Goal: Task Accomplishment & Management: Complete application form

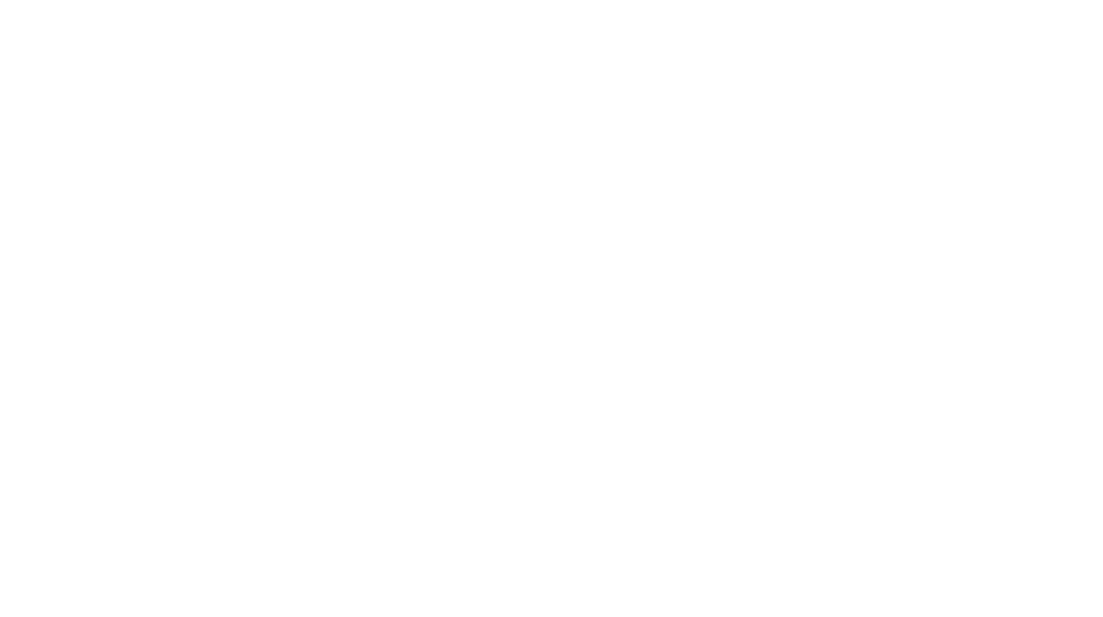
click at [0, 0] on html at bounding box center [0, 0] width 0 height 0
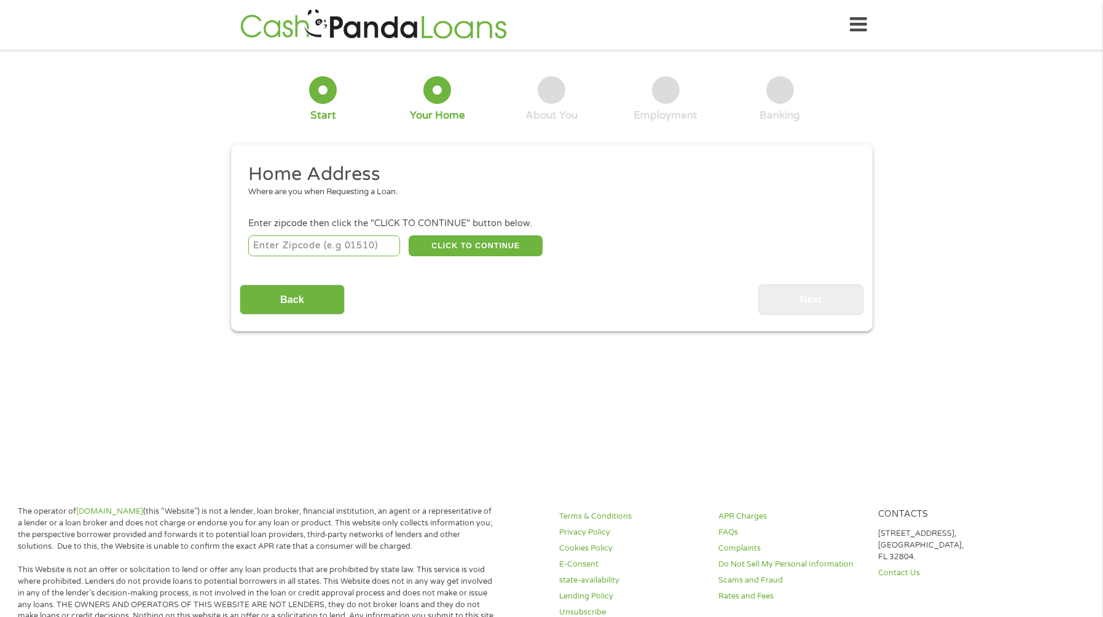
scroll to position [4, 0]
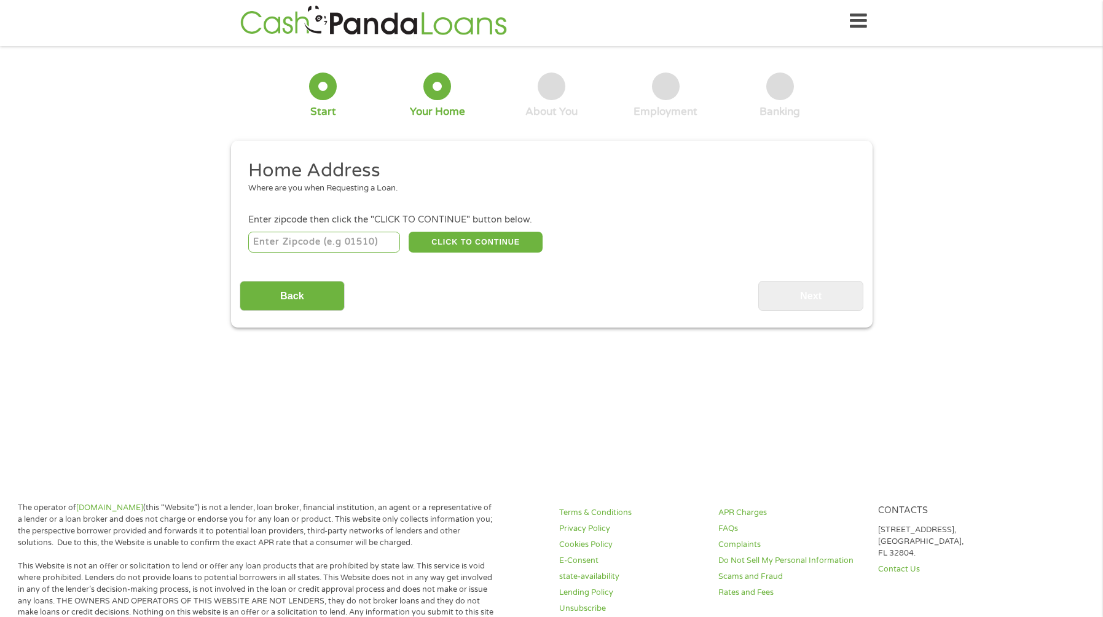
click at [336, 241] on input "number" at bounding box center [324, 242] width 152 height 21
type input "39350"
click at [494, 245] on button "CLICK TO CONTINUE" at bounding box center [476, 242] width 134 height 21
type input "39350"
type input "[GEOGRAPHIC_DATA]"
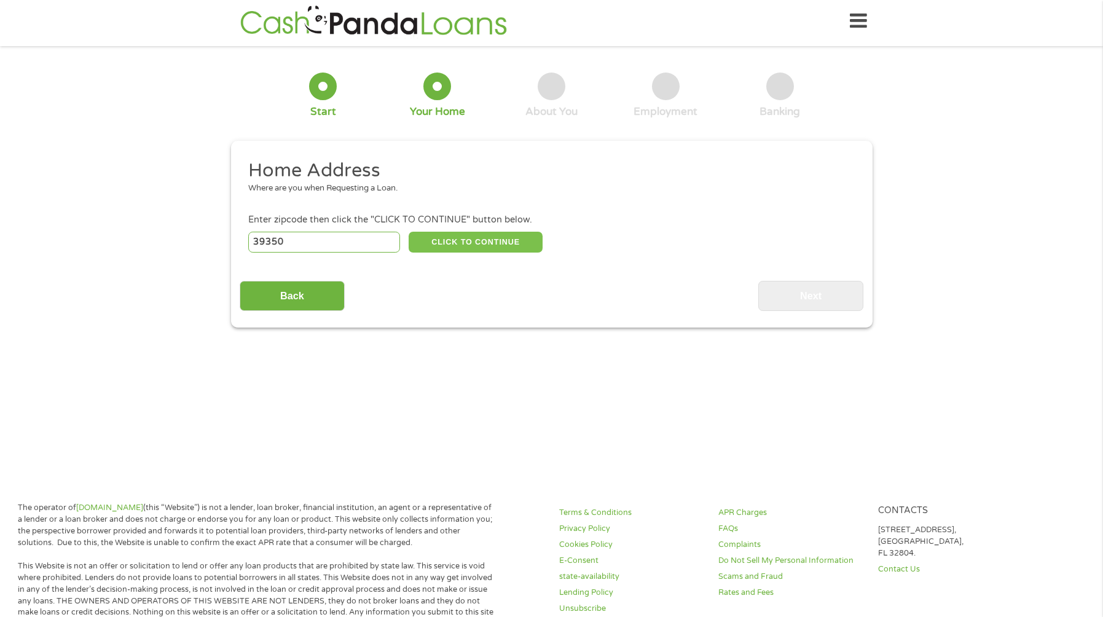
select select "[US_STATE]"
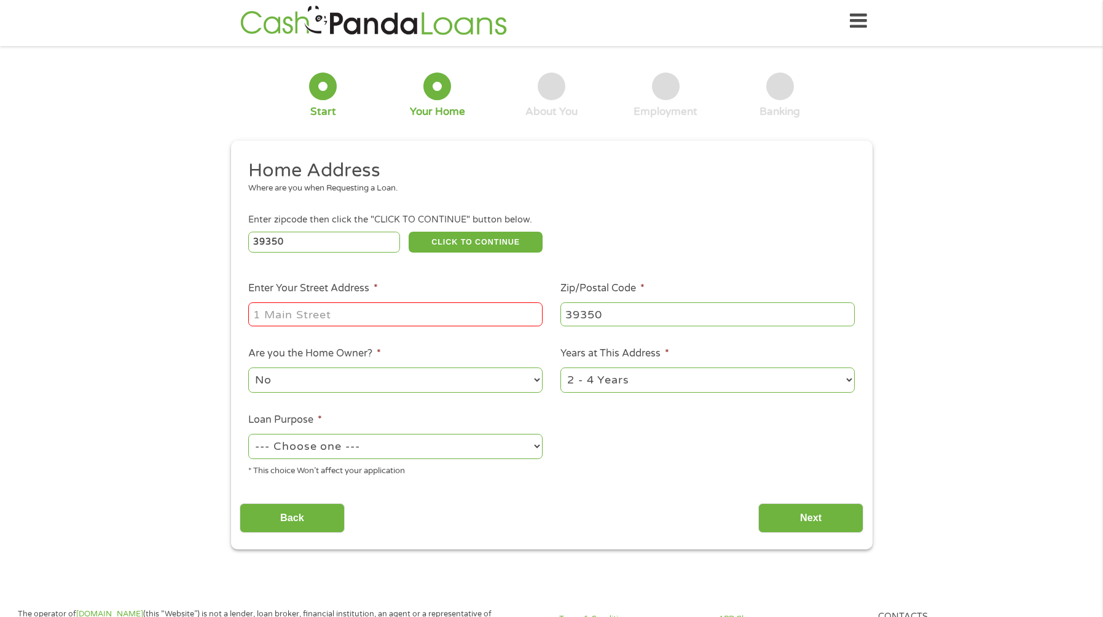
click at [347, 315] on input "Enter Your Street Address *" at bounding box center [395, 313] width 294 height 23
type input "[STREET_ADDRESS]"
click at [538, 380] on select "No Yes" at bounding box center [395, 380] width 294 height 25
select select "yes"
click at [248, 368] on select "No Yes" at bounding box center [395, 380] width 294 height 25
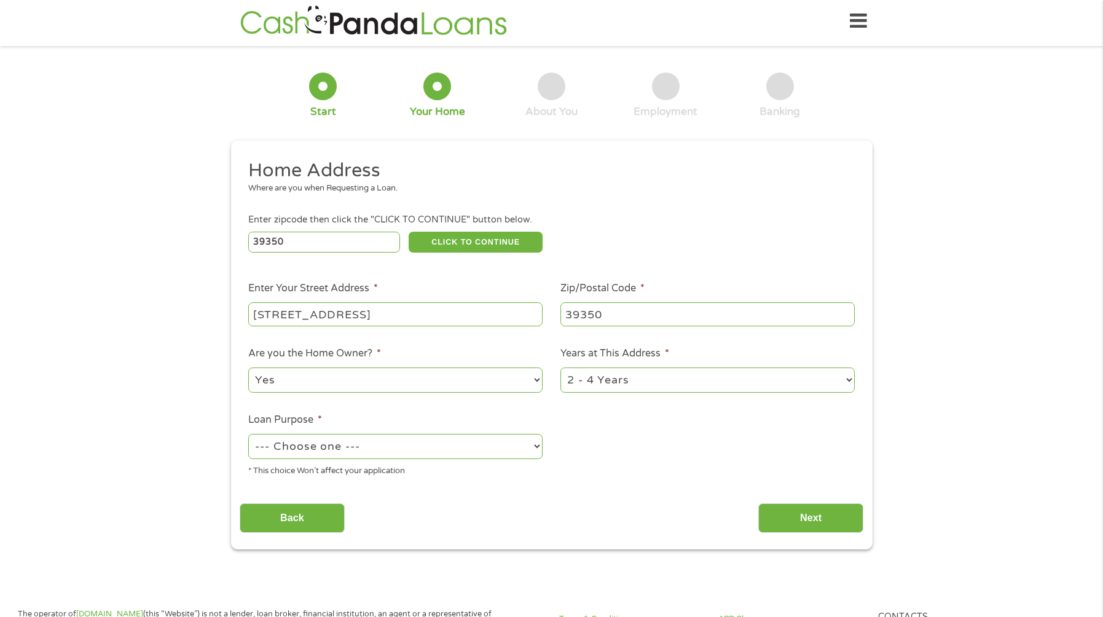
click at [850, 383] on select "1 Year or less 1 - 2 Years 2 - 4 Years Over 4 Years" at bounding box center [708, 380] width 294 height 25
select select "60months"
click at [561, 368] on select "1 Year or less 1 - 2 Years 2 - 4 Years Over 4 Years" at bounding box center [708, 380] width 294 height 25
click at [538, 449] on select "--- Choose one --- Pay Bills Debt Consolidation Home Improvement Major Purchase…" at bounding box center [395, 446] width 294 height 25
select select "other"
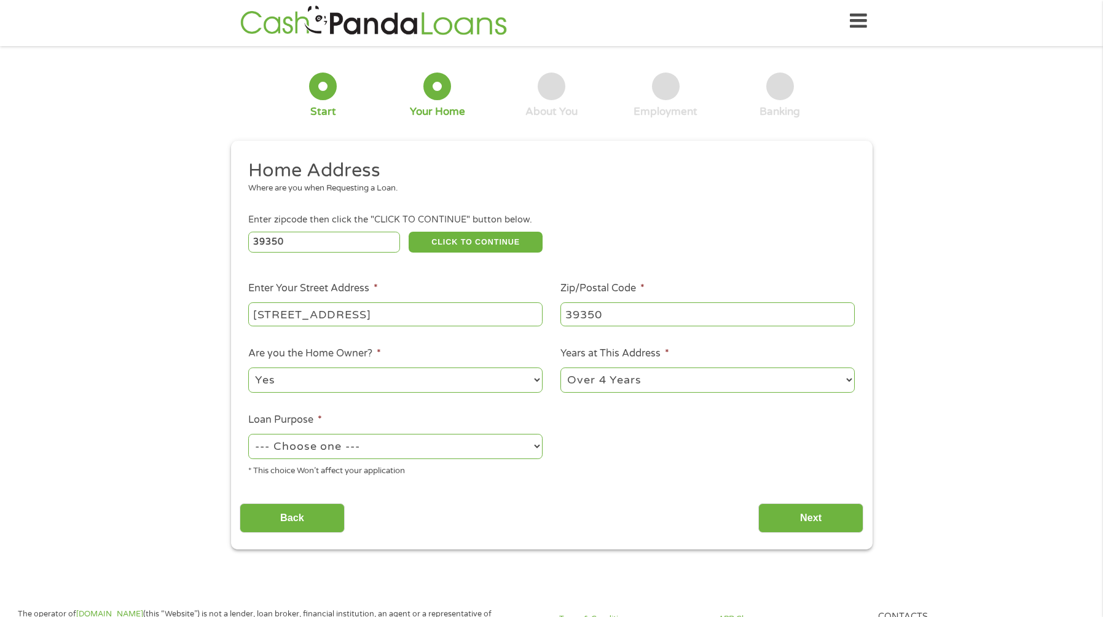
click at [248, 434] on select "--- Choose one --- Pay Bills Debt Consolidation Home Improvement Major Purchase…" at bounding box center [395, 446] width 294 height 25
click at [792, 517] on input "Next" at bounding box center [811, 518] width 105 height 30
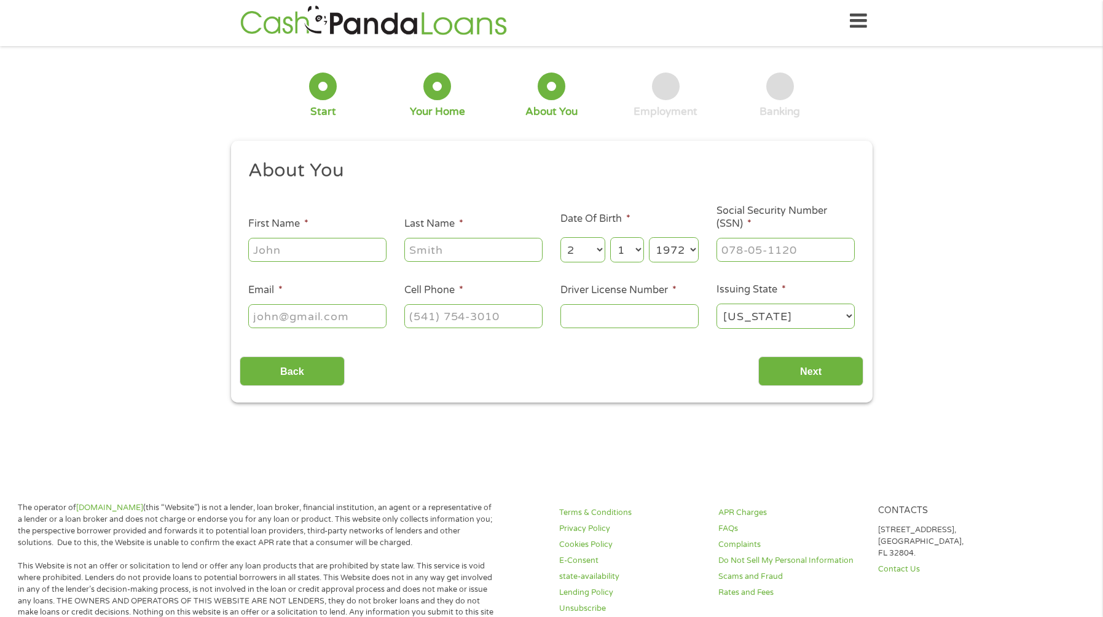
scroll to position [3, 0]
click at [320, 246] on input "First Name *" at bounding box center [317, 250] width 138 height 23
type input "[PERSON_NAME]"
type input "448603529"
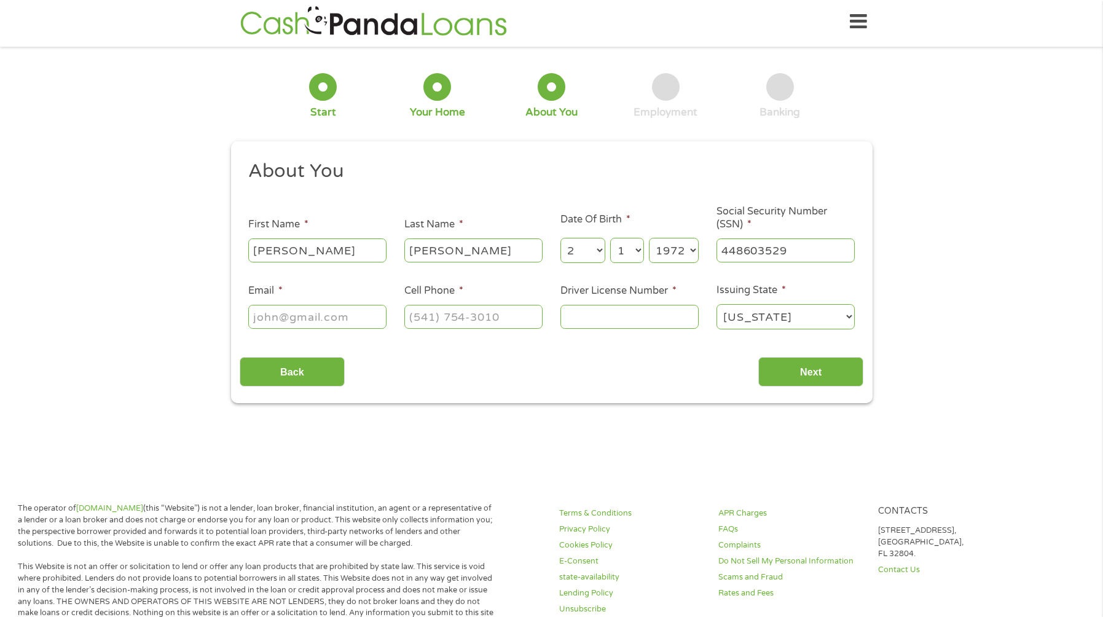
type input "[PERSON_NAME][EMAIL_ADDRESS][DOMAIN_NAME]"
type input "6015042206"
type input "448-60-3529"
type input "[PHONE_NUMBER]"
click at [625, 317] on input "Driver License Number *" at bounding box center [630, 316] width 138 height 23
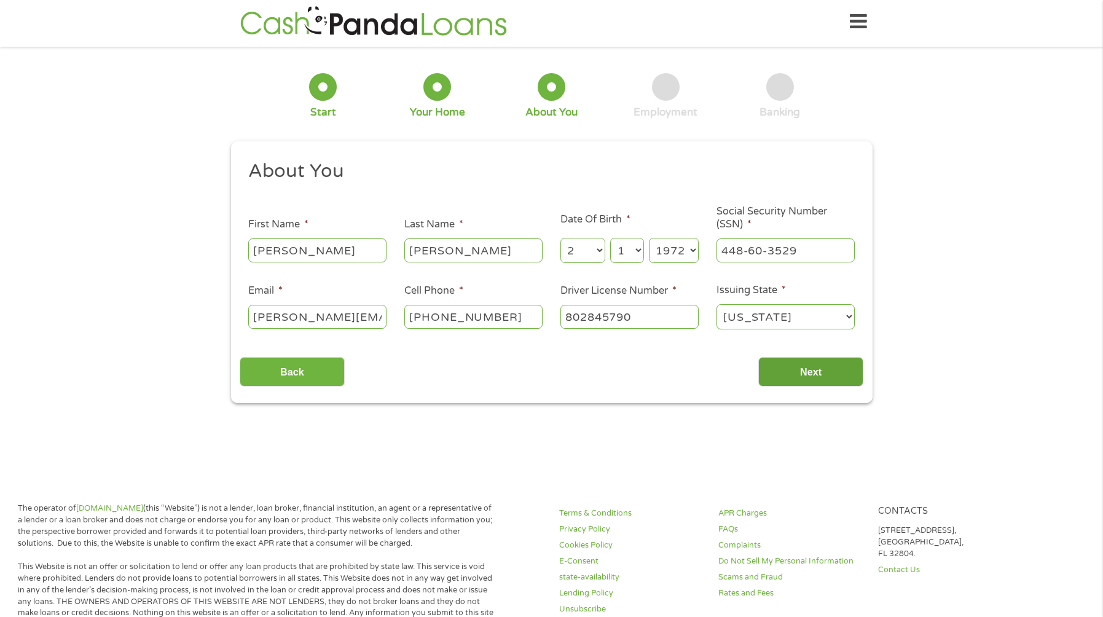
type input "802845790"
click at [815, 374] on input "Next" at bounding box center [811, 372] width 105 height 30
click at [815, 371] on input "Next" at bounding box center [811, 372] width 105 height 30
click at [853, 314] on select "[US_STATE] [US_STATE] [US_STATE] [US_STATE] [US_STATE] [US_STATE] [US_STATE] [U…" at bounding box center [786, 316] width 138 height 25
click at [717, 304] on select "[US_STATE] [US_STATE] [US_STATE] [US_STATE] [US_STATE] [US_STATE] [US_STATE] [U…" at bounding box center [786, 316] width 138 height 25
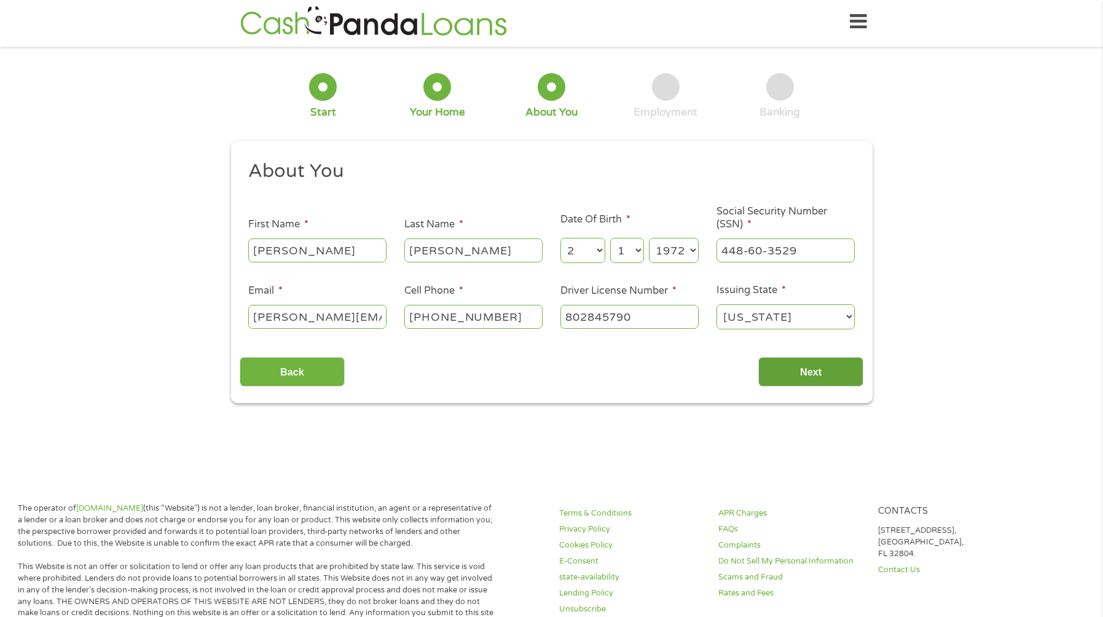
click at [809, 368] on input "Next" at bounding box center [811, 372] width 105 height 30
click at [809, 375] on input "Next" at bounding box center [811, 372] width 105 height 30
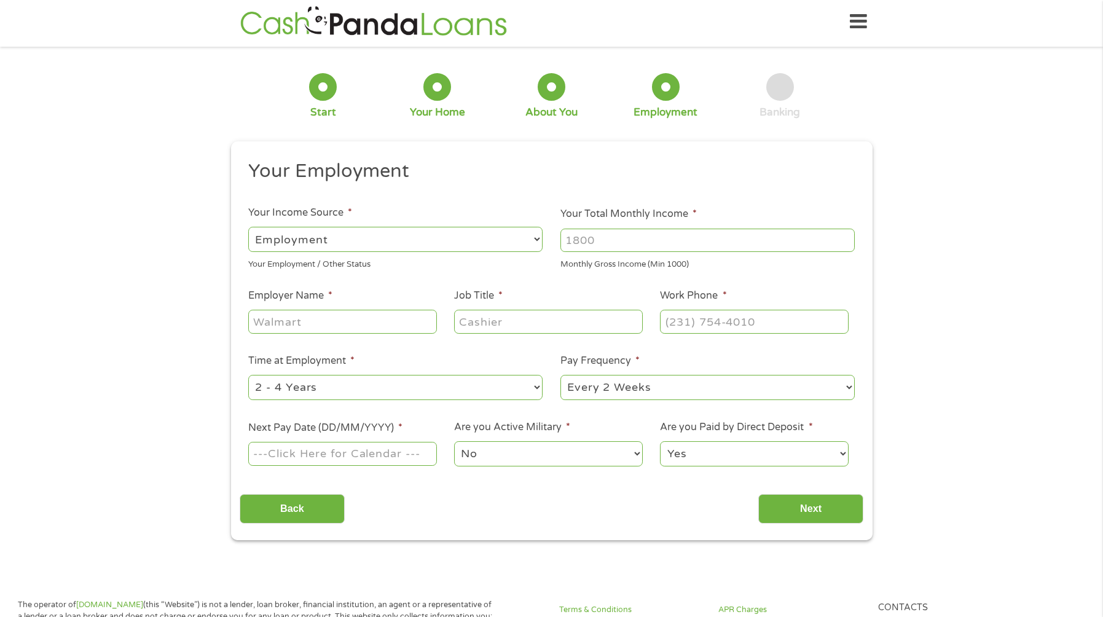
click at [537, 238] on select "--- Choose one --- Employment [DEMOGRAPHIC_DATA] Benefits" at bounding box center [395, 239] width 294 height 25
click at [248, 227] on select "--- Choose one --- Employment [DEMOGRAPHIC_DATA] Benefits" at bounding box center [395, 239] width 294 height 25
click at [621, 245] on input "Your Total Monthly Income *" at bounding box center [708, 240] width 294 height 23
type input "3300"
click at [306, 319] on input "Employer Name *" at bounding box center [342, 321] width 188 height 23
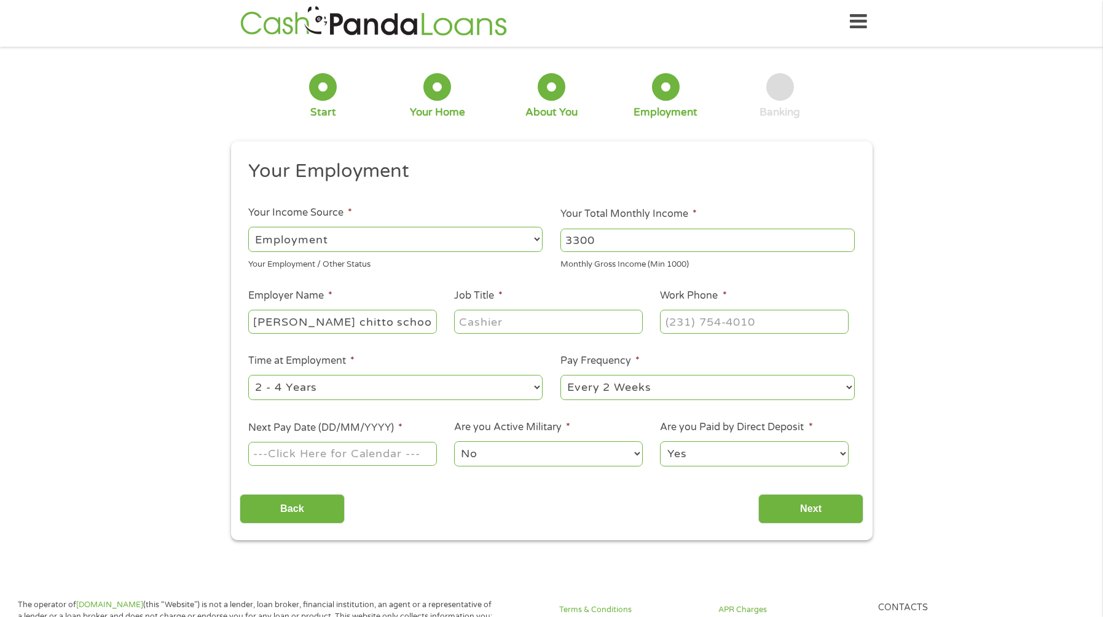
type input "[PERSON_NAME] chitto school"
click at [494, 327] on input "Job Title *" at bounding box center [548, 321] width 188 height 23
type input "secretary"
click at [752, 323] on input "(___) ___-____" at bounding box center [754, 321] width 188 height 23
type input "[PHONE_NUMBER]"
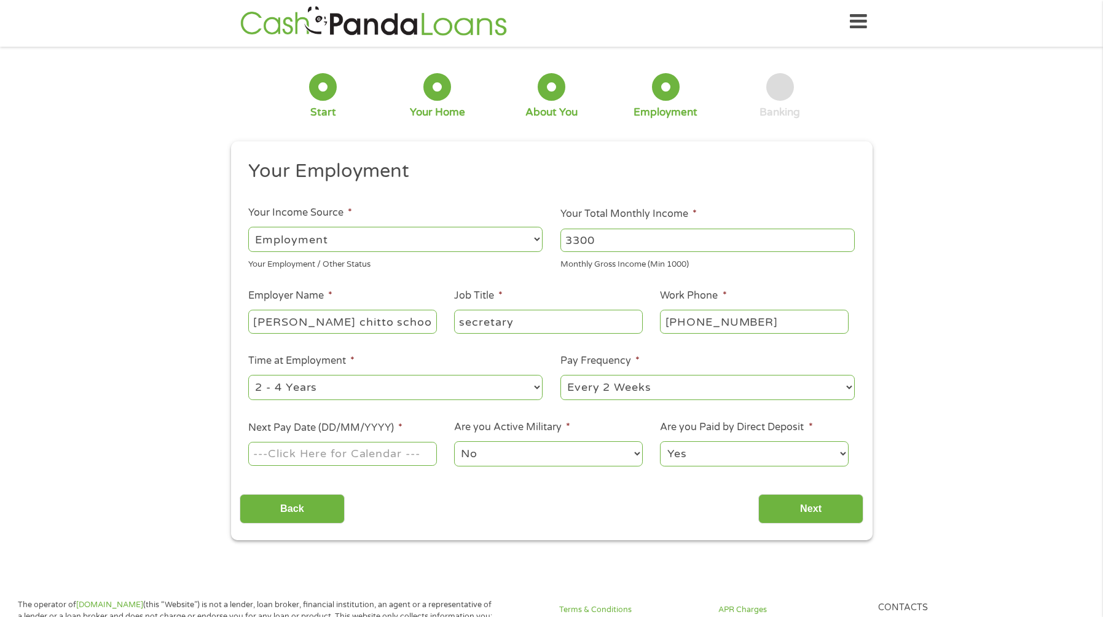
click at [534, 387] on select "--- Choose one --- 1 Year or less 1 - 2 Years 2 - 4 Years Over 4 Years" at bounding box center [395, 387] width 294 height 25
select select "60months"
click at [248, 375] on select "--- Choose one --- 1 Year or less 1 - 2 Years 2 - 4 Years Over 4 Years" at bounding box center [395, 387] width 294 height 25
click at [342, 451] on input "Next Pay Date (DD/MM/YYYY) *" at bounding box center [342, 453] width 188 height 23
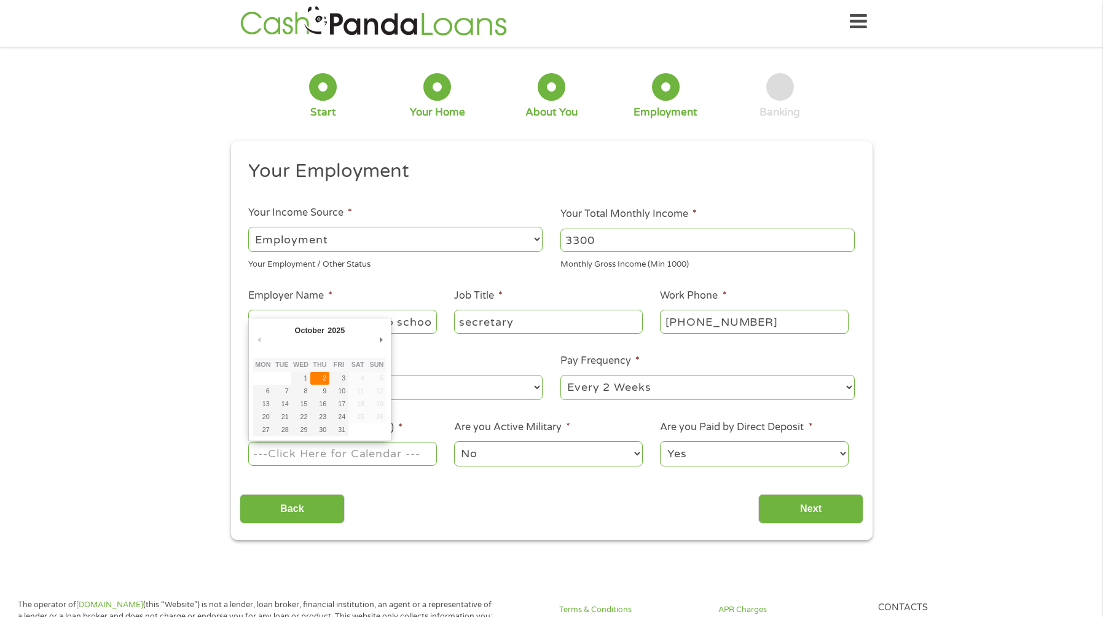
type input "[DATE]"
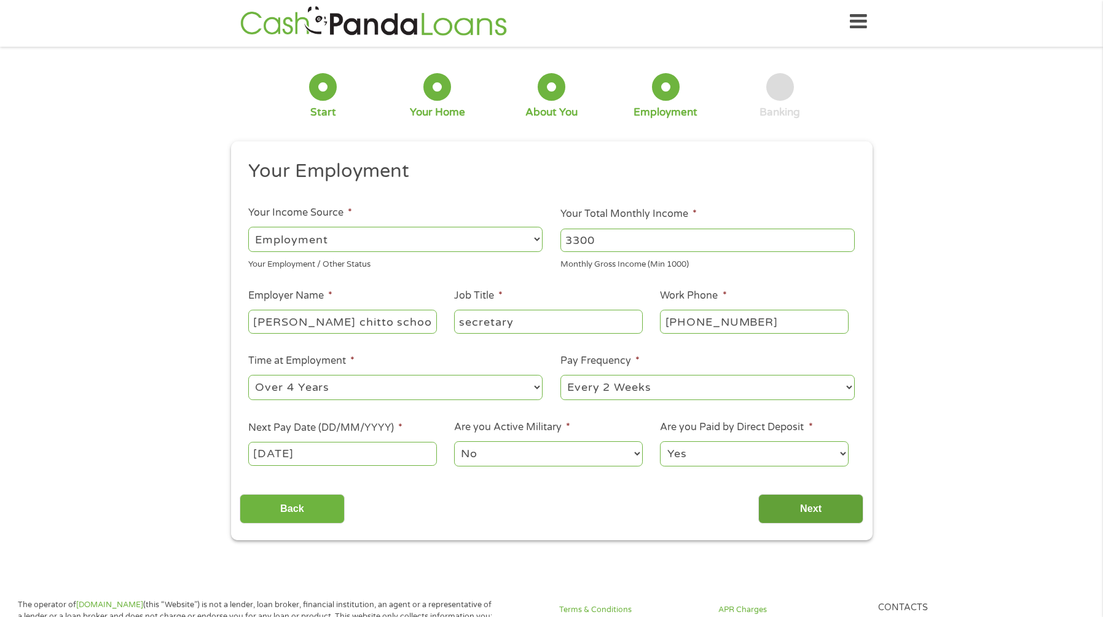
click at [831, 510] on input "Next" at bounding box center [811, 509] width 105 height 30
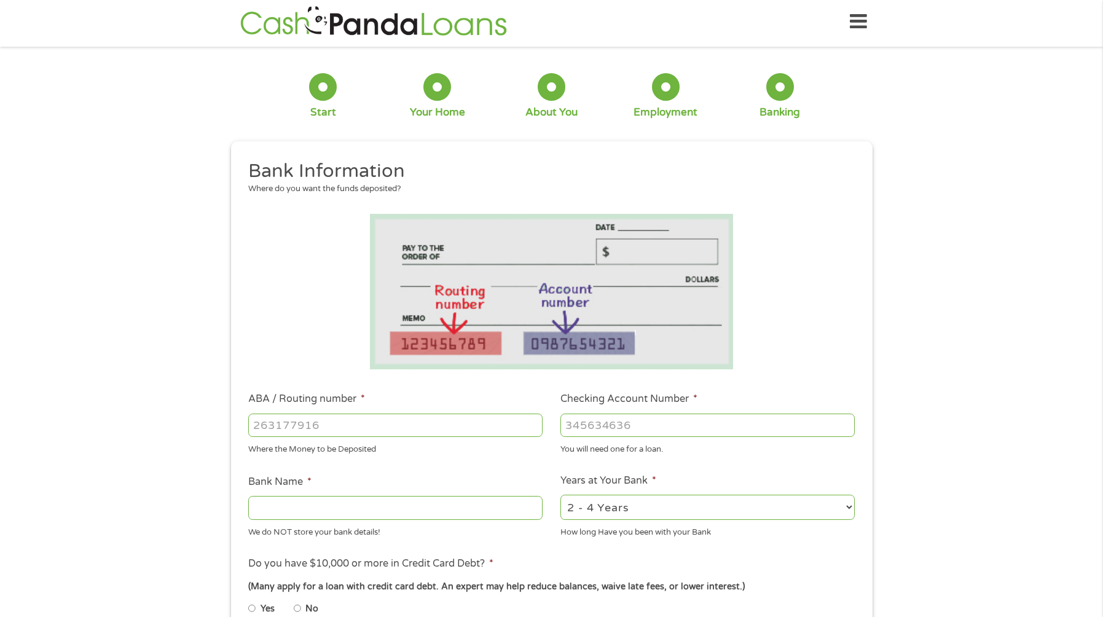
click at [357, 423] on input "ABA / Routing number *" at bounding box center [395, 425] width 294 height 23
type input "065305436"
type input "REGIONS BANK"
type input "065305436"
click at [624, 416] on input "Checking Account Number *" at bounding box center [708, 425] width 294 height 23
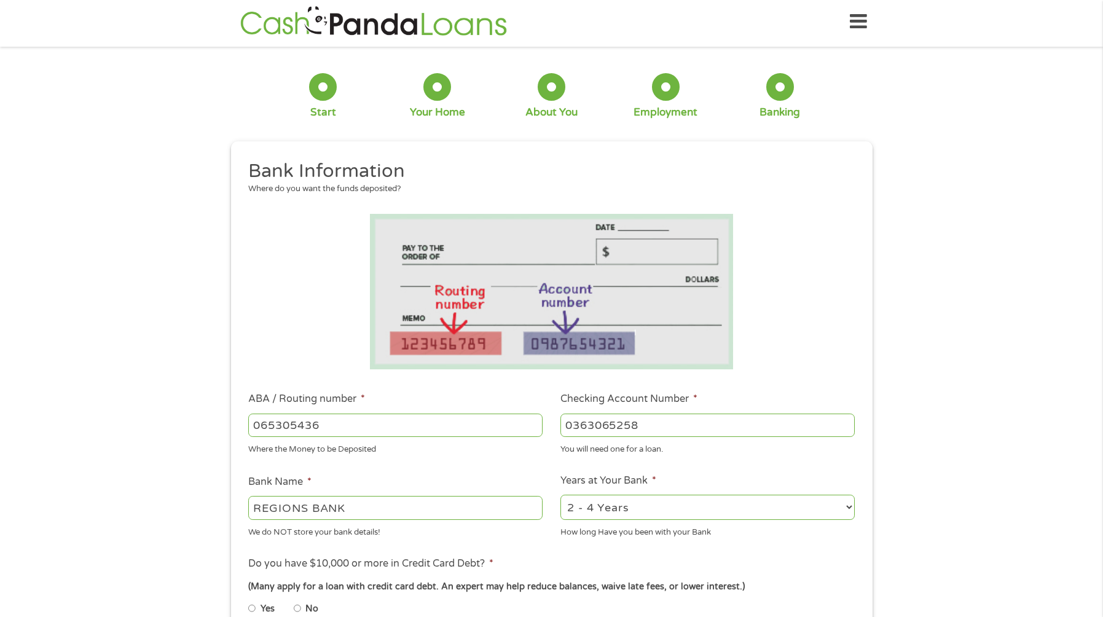
type input "0363065258"
click at [849, 505] on select "2 - 4 Years 6 - 12 Months 1 - 2 Years Over 4 Years" at bounding box center [708, 507] width 294 height 25
select select "24months"
click at [561, 495] on select "2 - 4 Years 6 - 12 Months 1 - 2 Years Over 4 Years" at bounding box center [708, 507] width 294 height 25
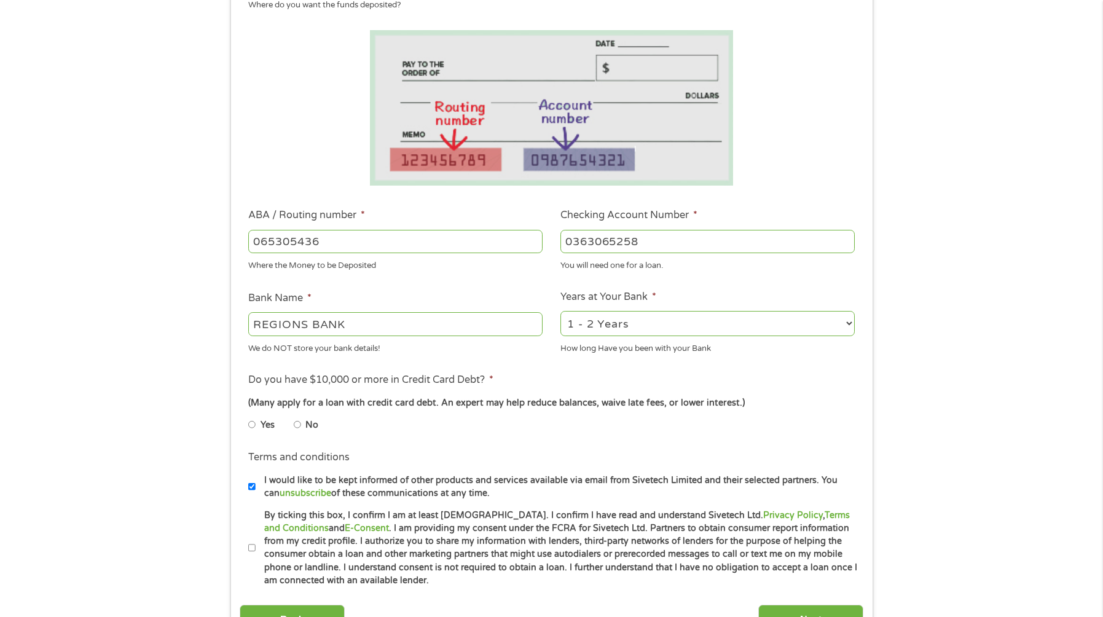
scroll to position [187, 0]
click at [299, 425] on input "No" at bounding box center [297, 424] width 7 height 20
radio input "true"
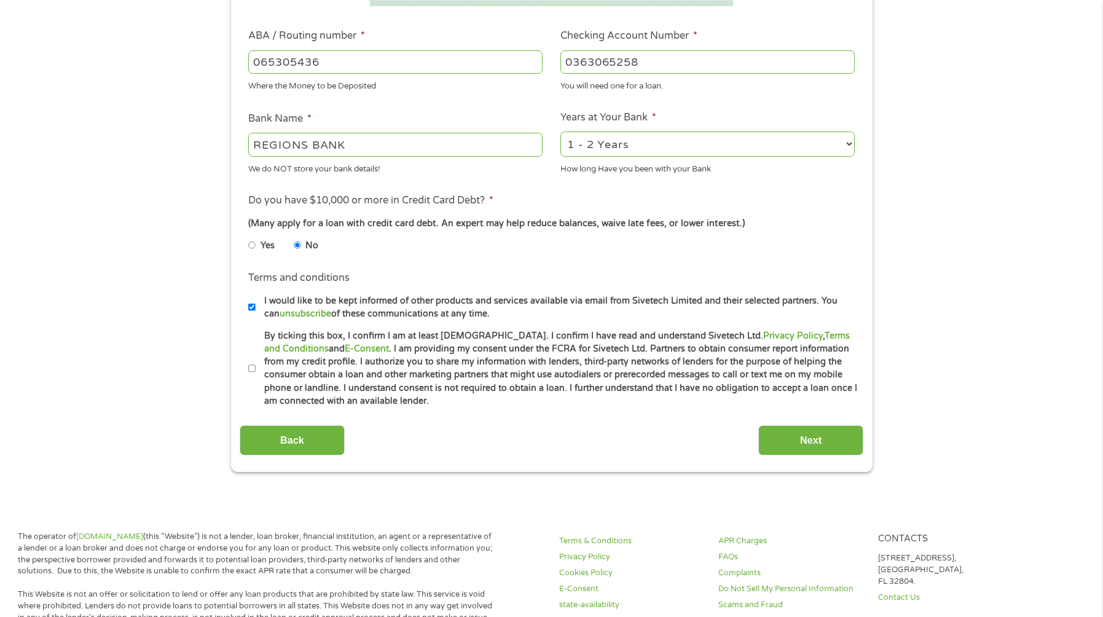
scroll to position [372, 0]
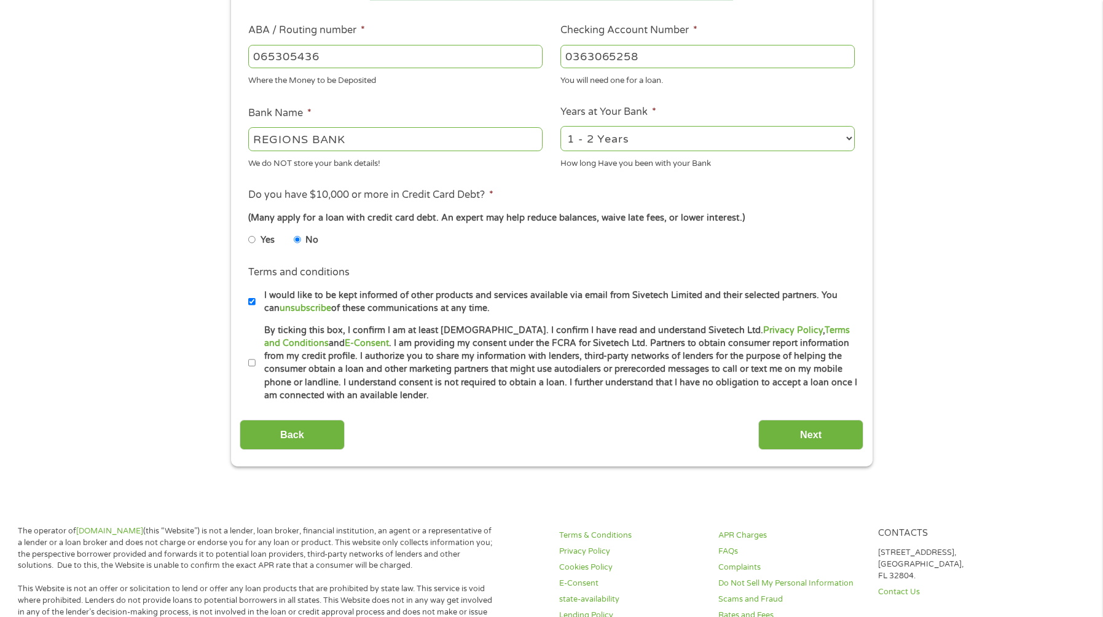
click at [250, 300] on input "I would like to be kept informed of other products and services available via e…" at bounding box center [251, 302] width 7 height 20
checkbox input "false"
click at [251, 364] on input "By ticking this box, I confirm I am at least [DEMOGRAPHIC_DATA]. I confirm I ha…" at bounding box center [251, 363] width 7 height 20
click at [595, 442] on div "Back Next" at bounding box center [552, 430] width 624 height 39
click at [253, 362] on input "By ticking this box, I confirm I am at least [DEMOGRAPHIC_DATA]. I confirm I ha…" at bounding box center [251, 363] width 7 height 20
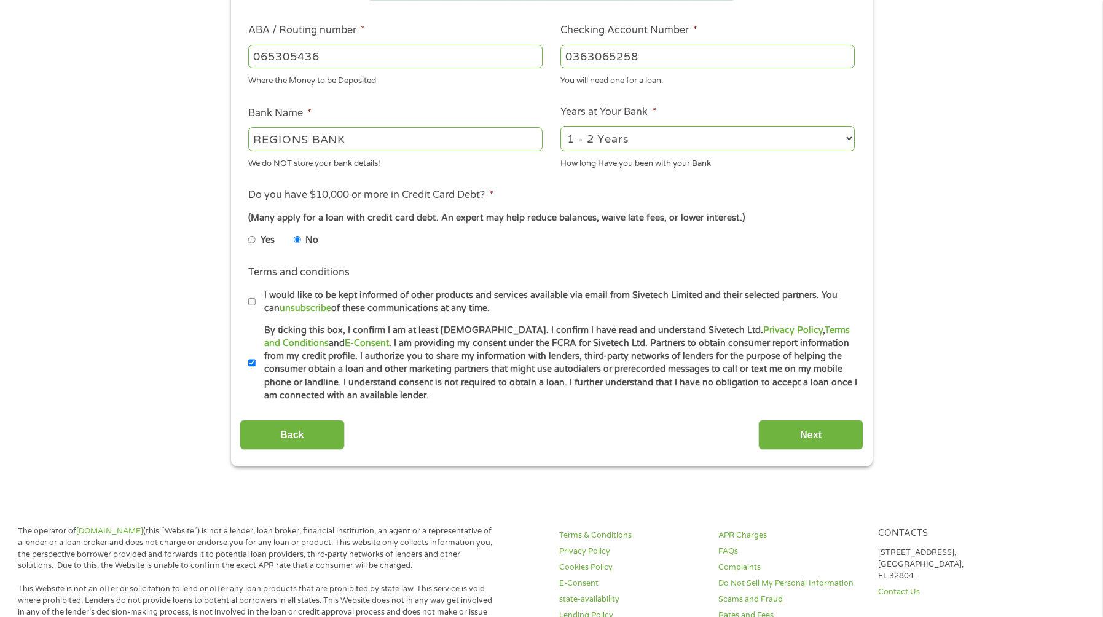
checkbox input "false"
click at [795, 434] on input "Next" at bounding box center [811, 435] width 105 height 30
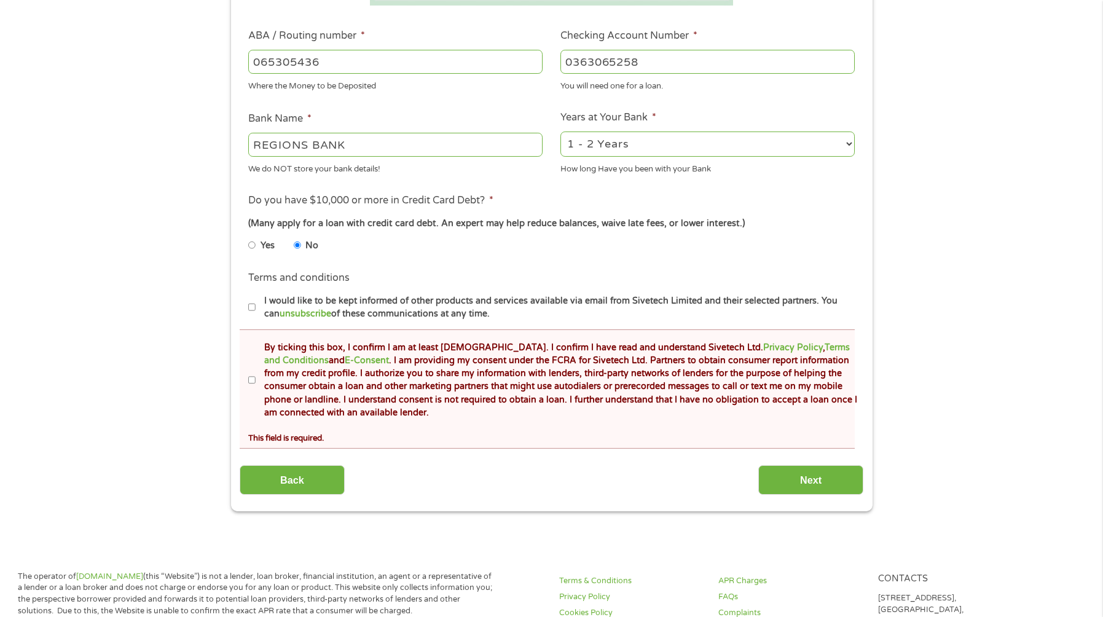
scroll to position [430, 0]
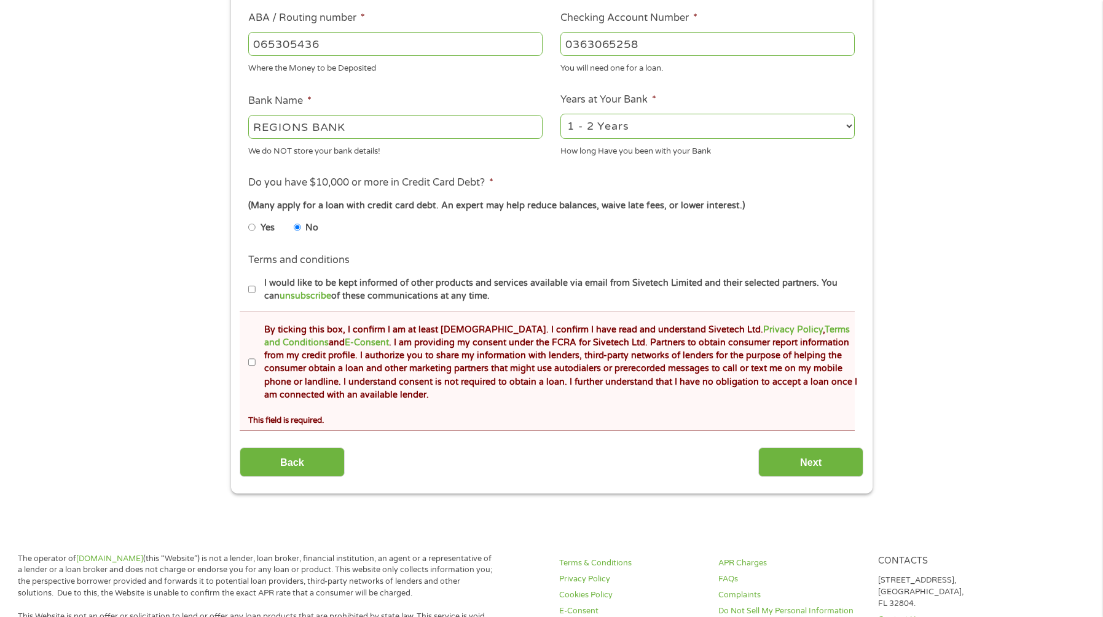
click at [254, 363] on input "By ticking this box, I confirm I am at least [DEMOGRAPHIC_DATA]. I confirm I ha…" at bounding box center [251, 363] width 7 height 20
checkbox input "true"
click at [810, 455] on input "Next" at bounding box center [811, 463] width 105 height 30
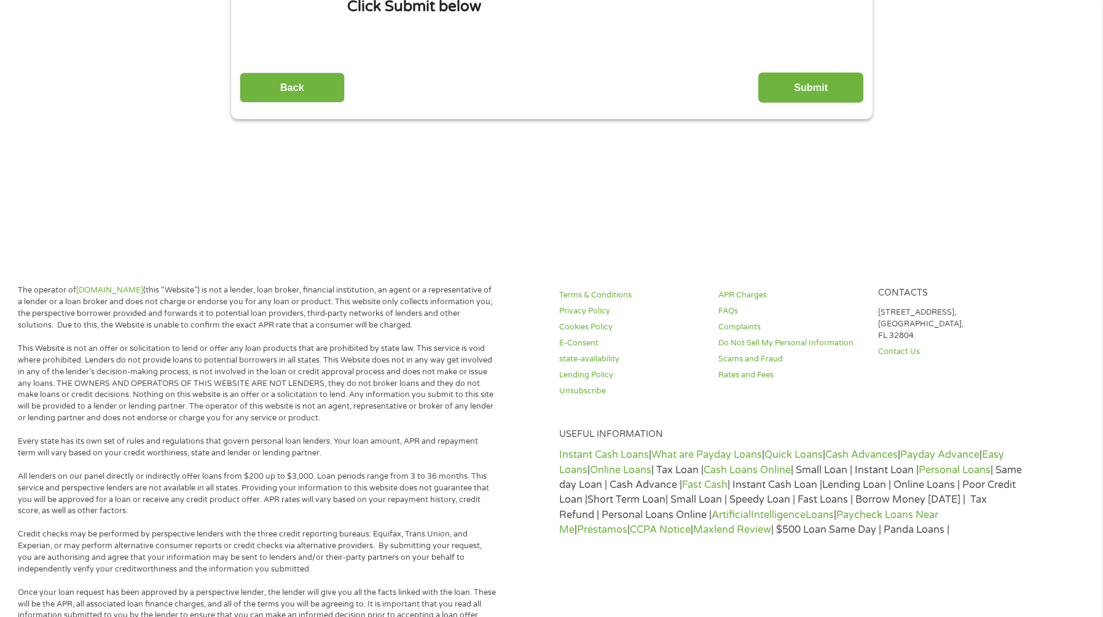
scroll to position [0, 0]
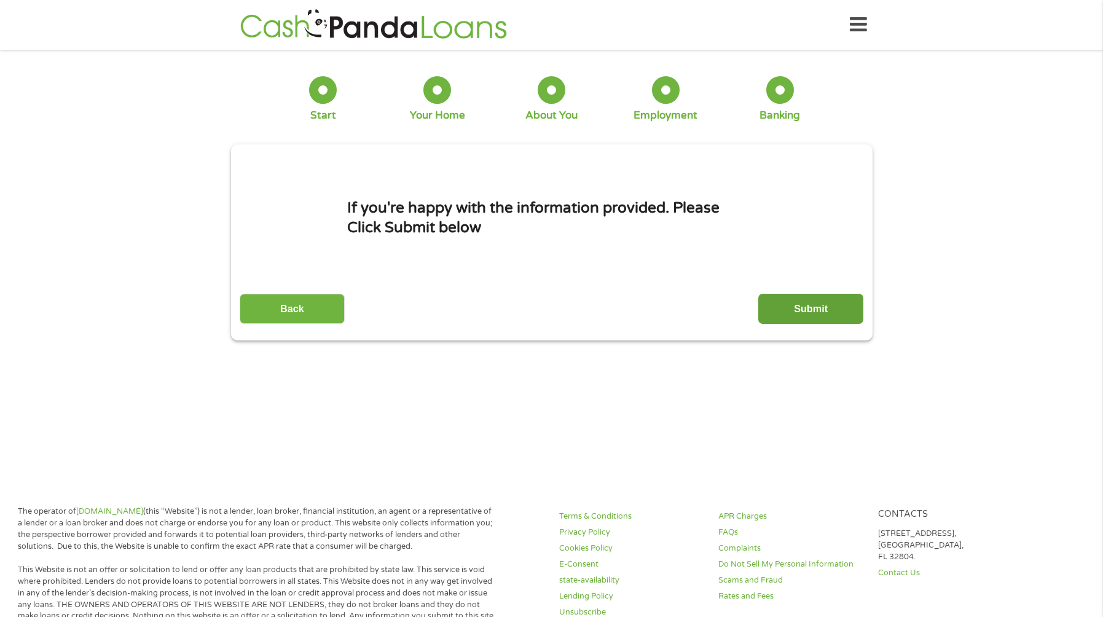
click at [812, 308] on input "Submit" at bounding box center [811, 309] width 105 height 30
